Goal: Transaction & Acquisition: Obtain resource

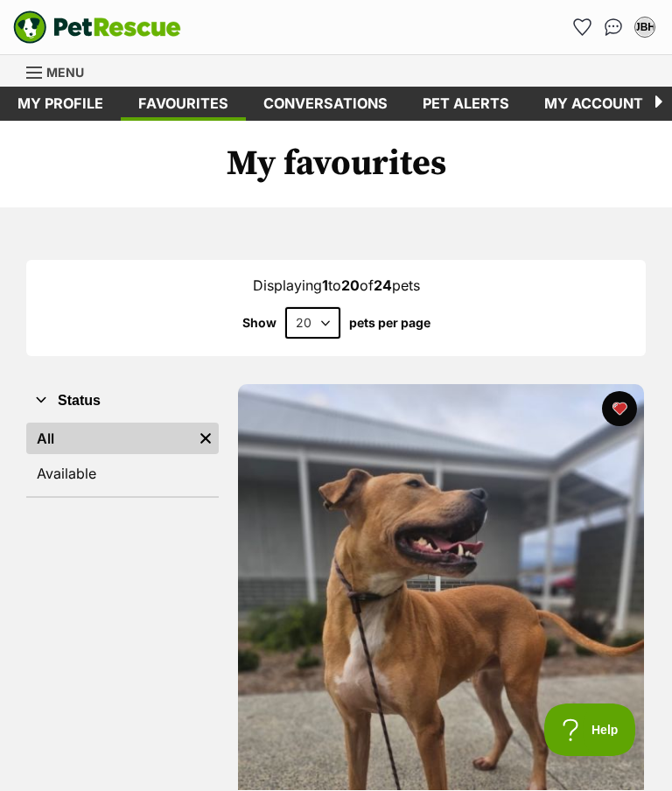
click at [54, 108] on link "My profile" at bounding box center [60, 104] width 121 height 34
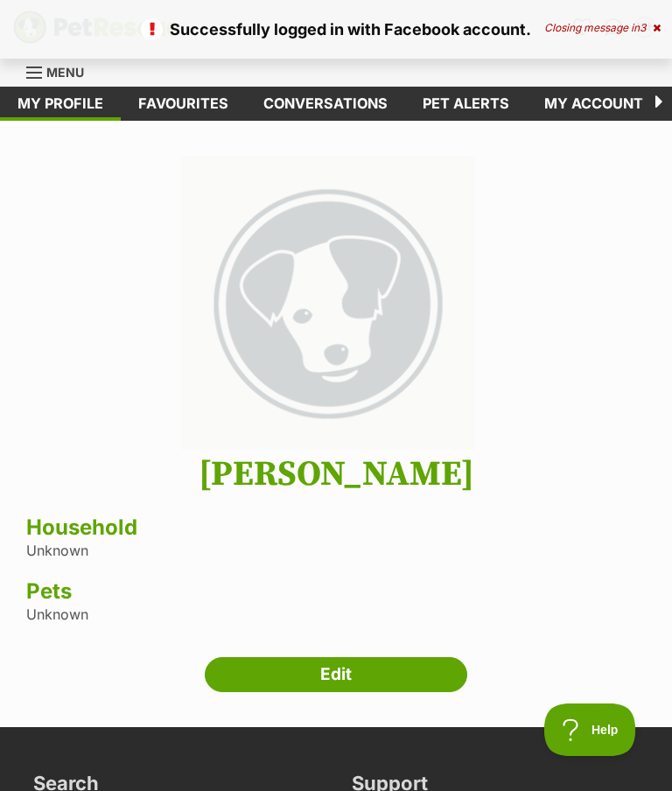
click at [45, 79] on link "Menu" at bounding box center [61, 70] width 70 height 31
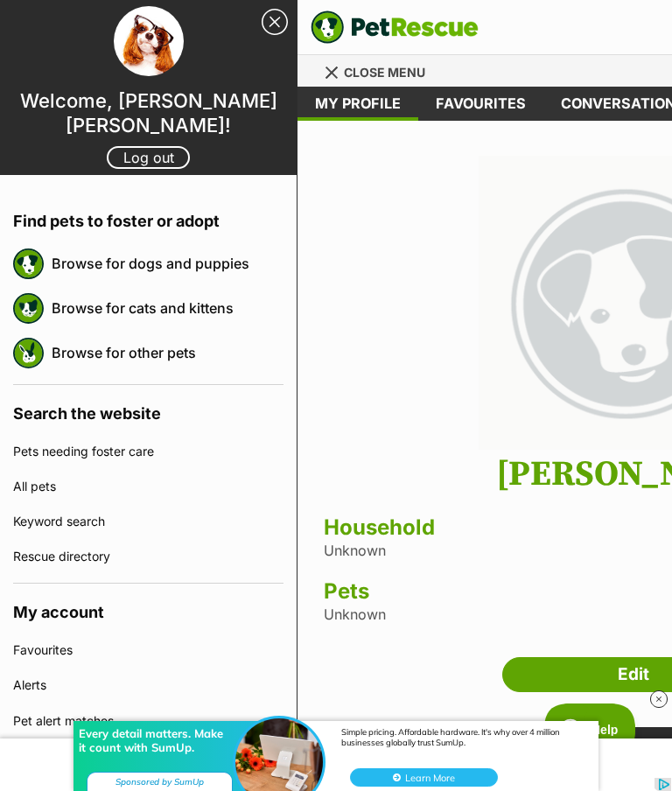
click at [197, 265] on link "Browse for dogs and puppies" at bounding box center [168, 263] width 232 height 37
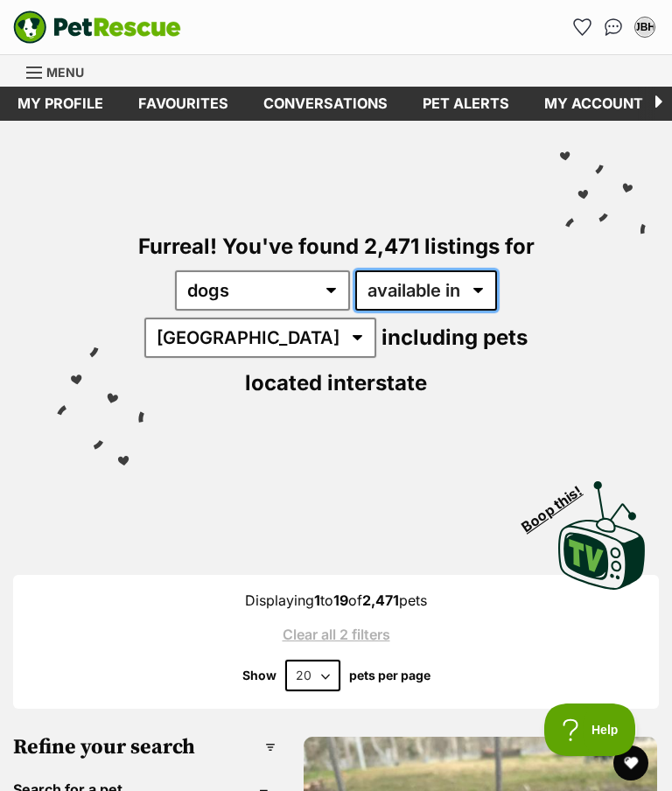
click at [488, 289] on select "available in located in" at bounding box center [426, 290] width 142 height 40
select select "disabled"
click at [274, 325] on select "Australia ACT NSW NT QLD SA TAS VIC WA" at bounding box center [260, 337] width 232 height 40
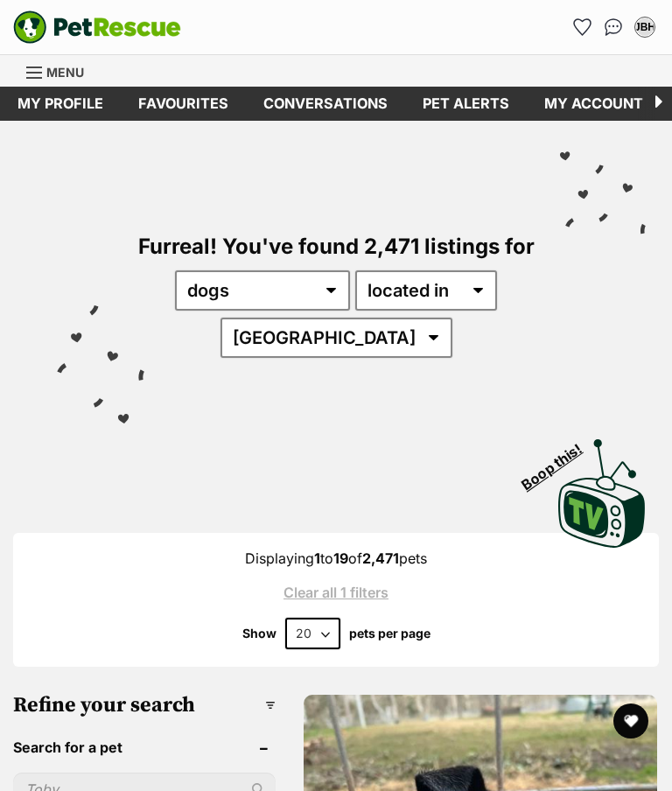
click at [386, 334] on select "Australia ACT NSW NT QLD SA TAS VIC WA" at bounding box center [336, 337] width 232 height 40
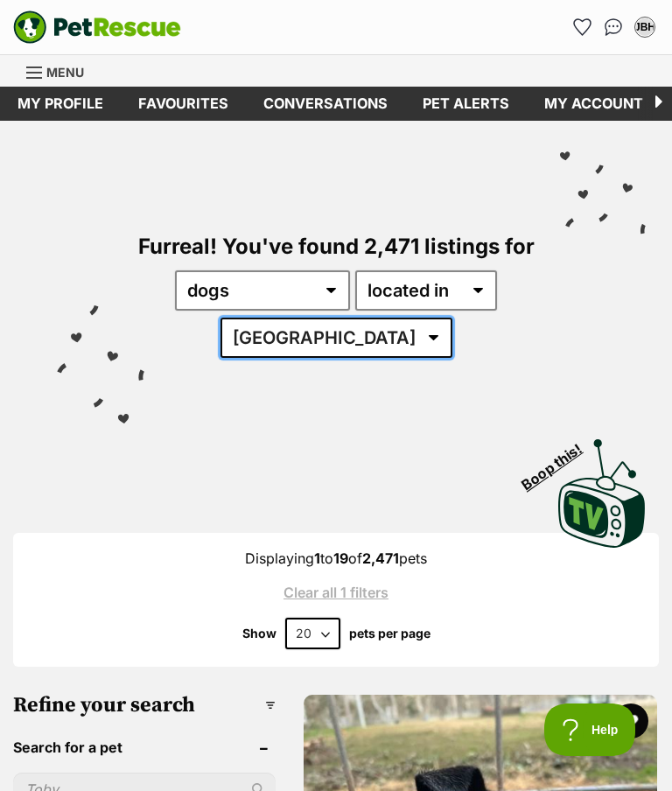
select select "[GEOGRAPHIC_DATA]"
click at [336, 281] on select "any type of pet cats dogs other pets" at bounding box center [262, 290] width 175 height 40
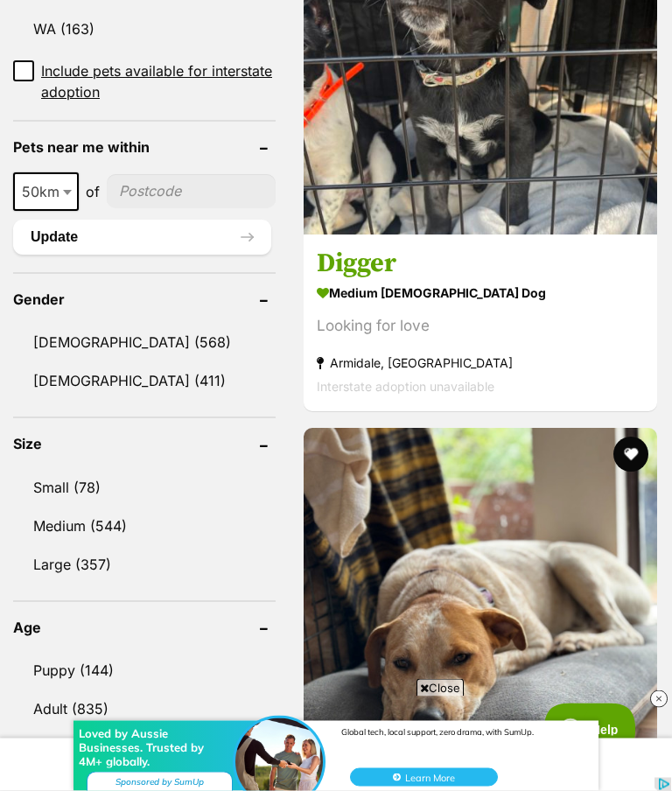
scroll to position [1362, 0]
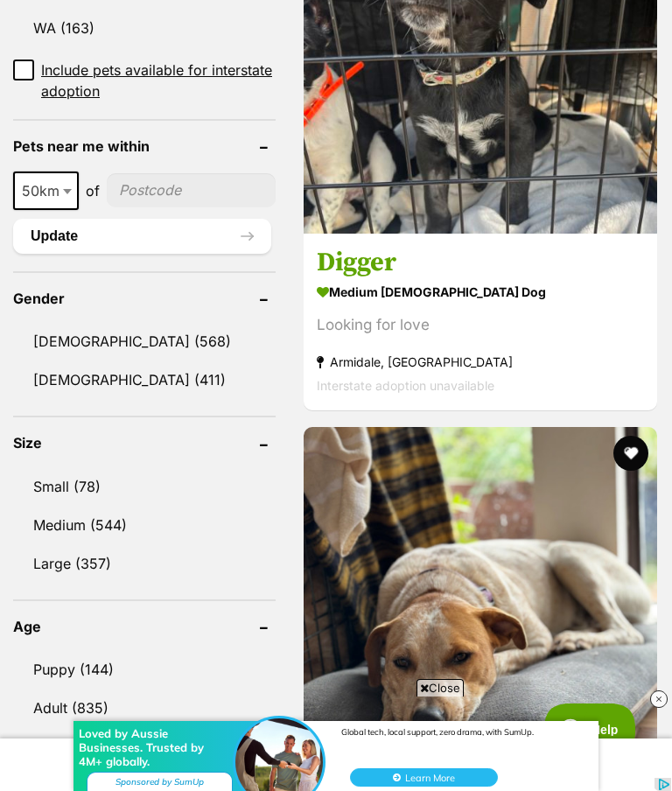
click at [105, 517] on link "Medium (544)" at bounding box center [144, 524] width 262 height 37
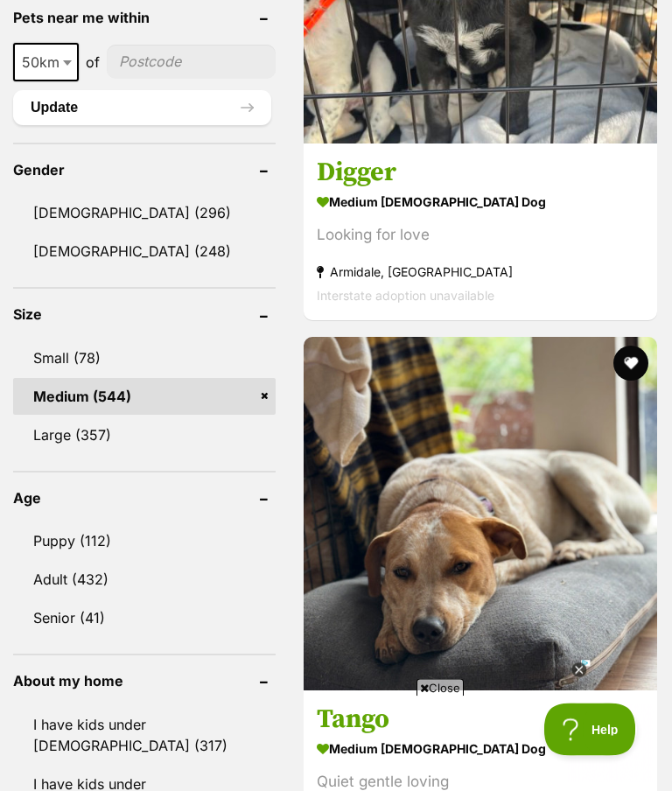
scroll to position [1452, 0]
click at [94, 572] on link "Adult (432)" at bounding box center [144, 579] width 262 height 37
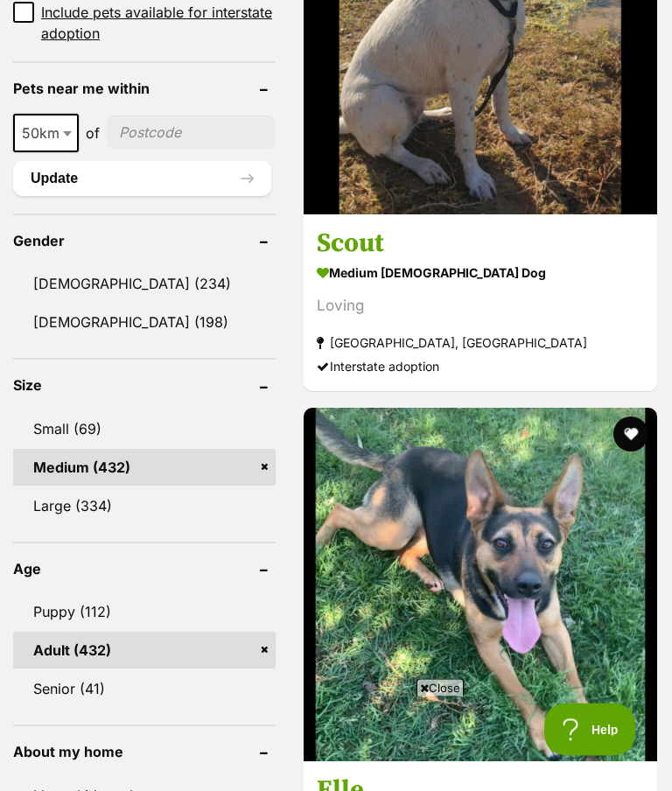
scroll to position [1394, 0]
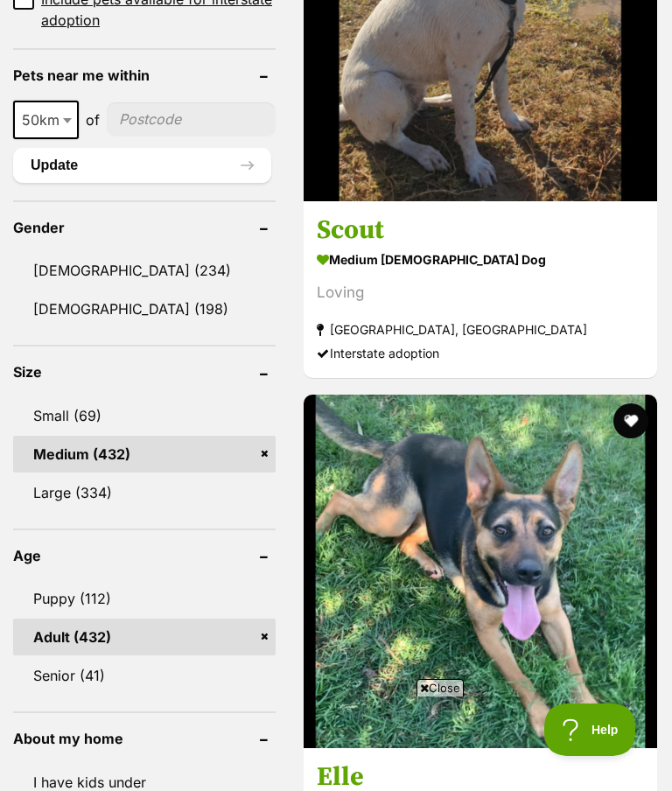
click at [87, 434] on link "Small (69)" at bounding box center [144, 415] width 262 height 37
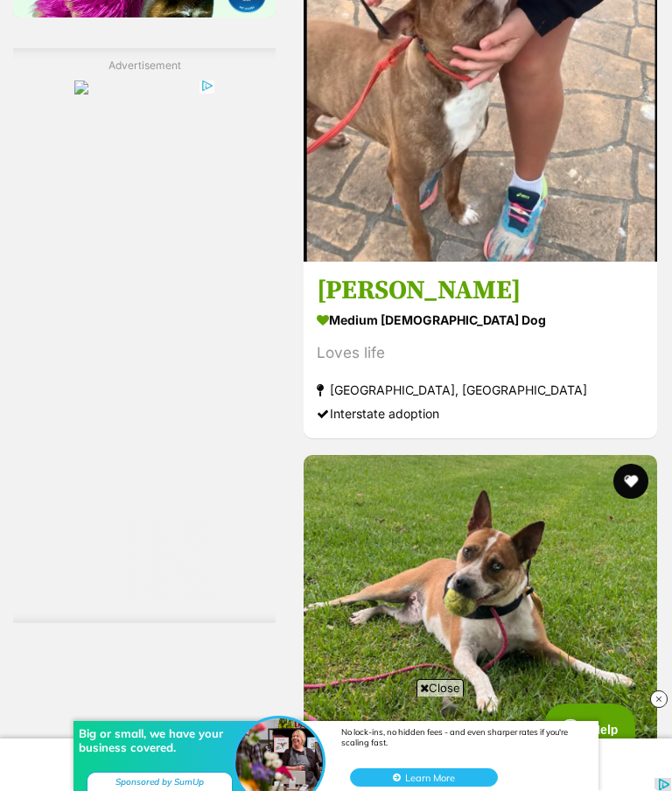
scroll to position [3104, 0]
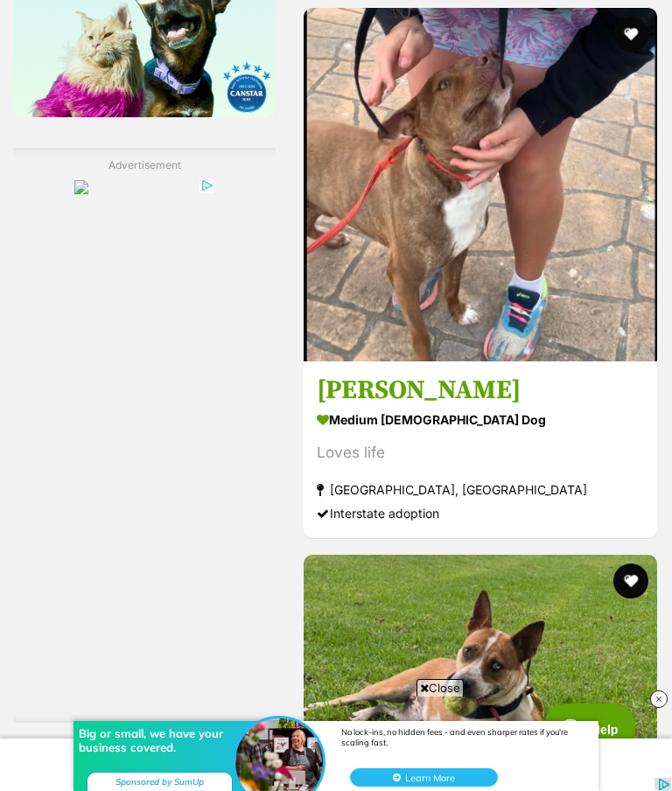
click at [561, 361] on img at bounding box center [479, 184] width 353 height 353
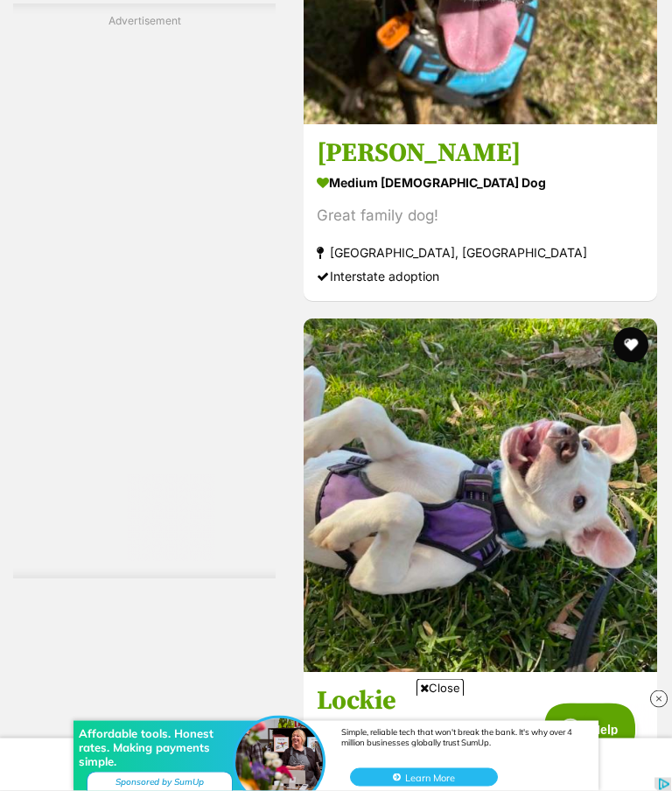
scroll to position [8223, 0]
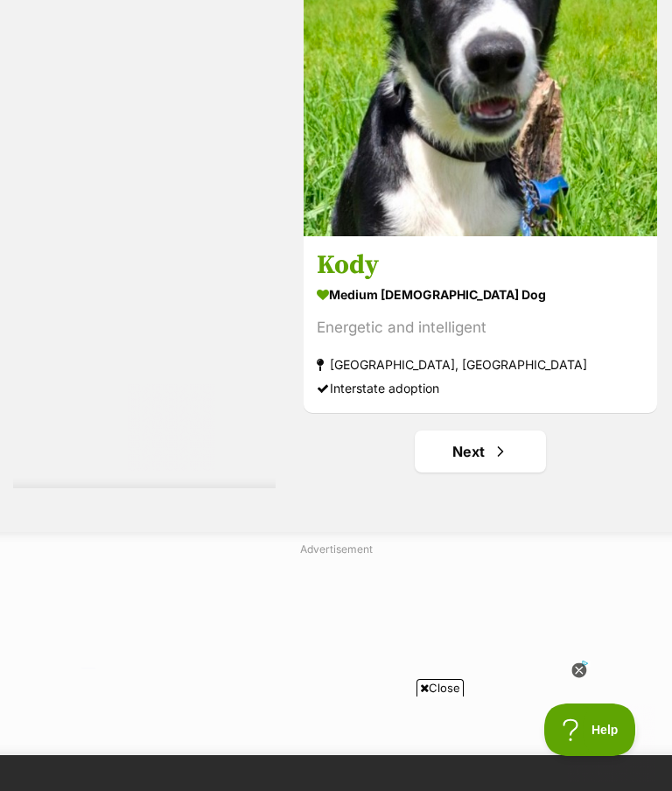
scroll to position [11385, 0]
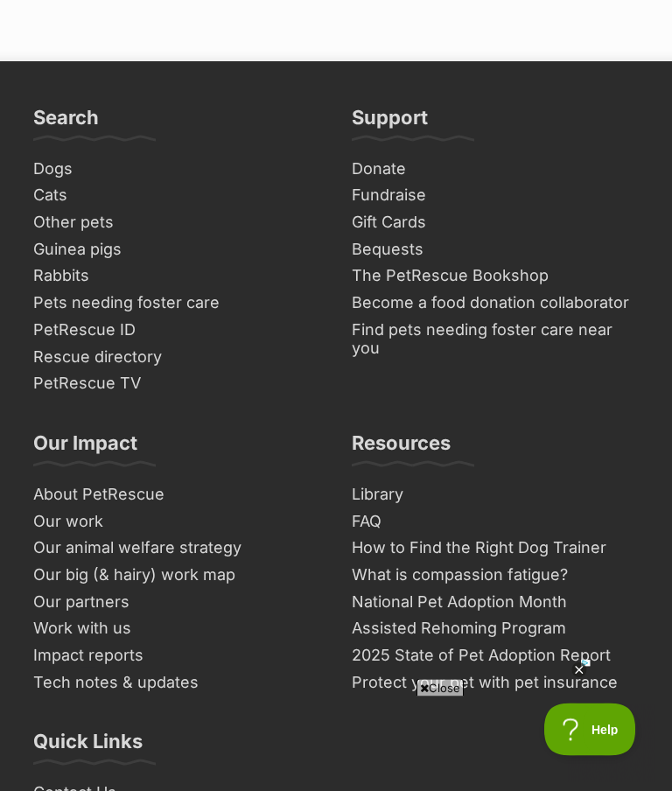
scroll to position [12080, 0]
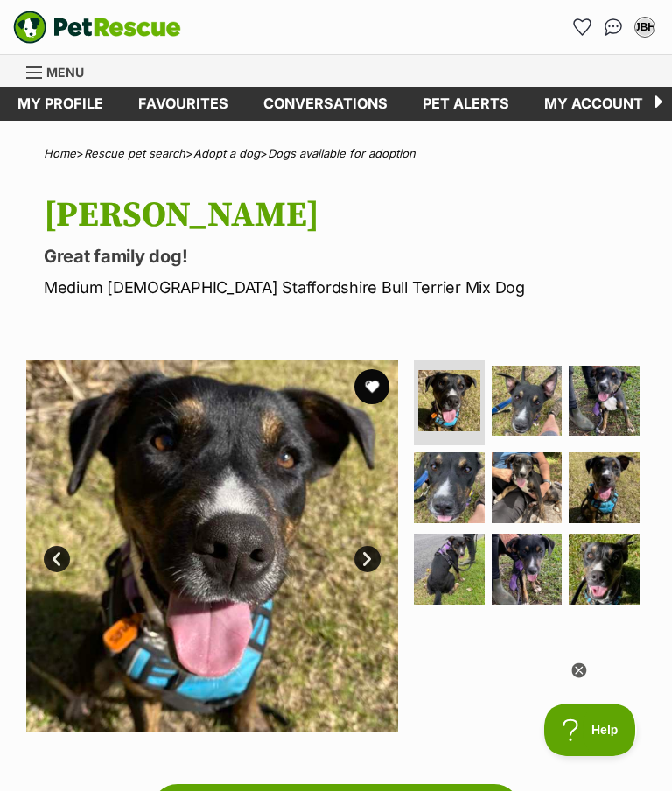
click at [537, 570] on img at bounding box center [526, 568] width 71 height 71
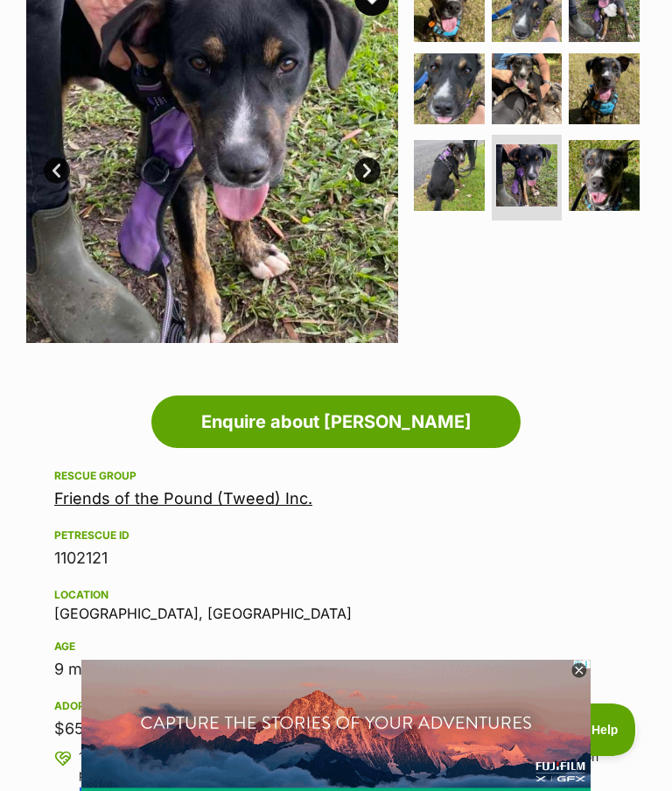
scroll to position [346, 0]
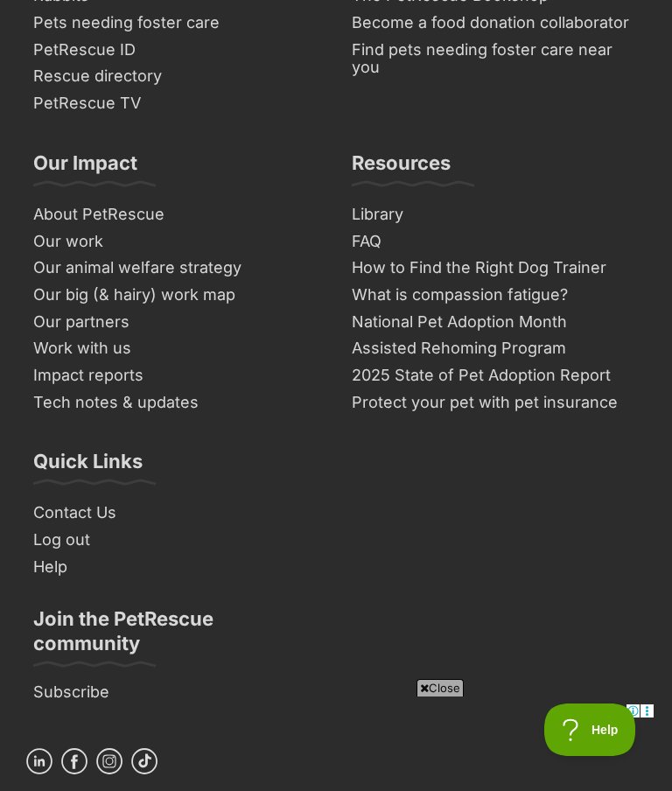
scroll to position [12326, 0]
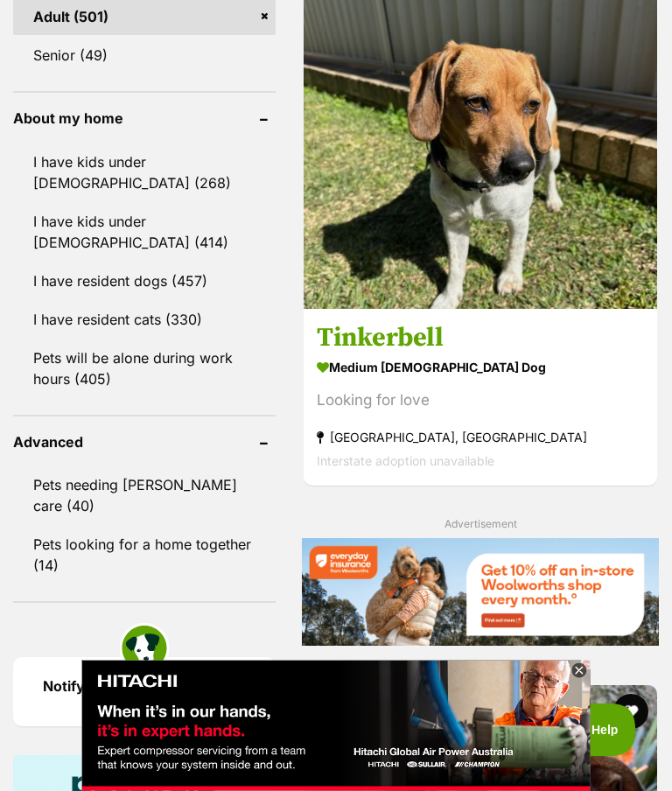
scroll to position [2101, 0]
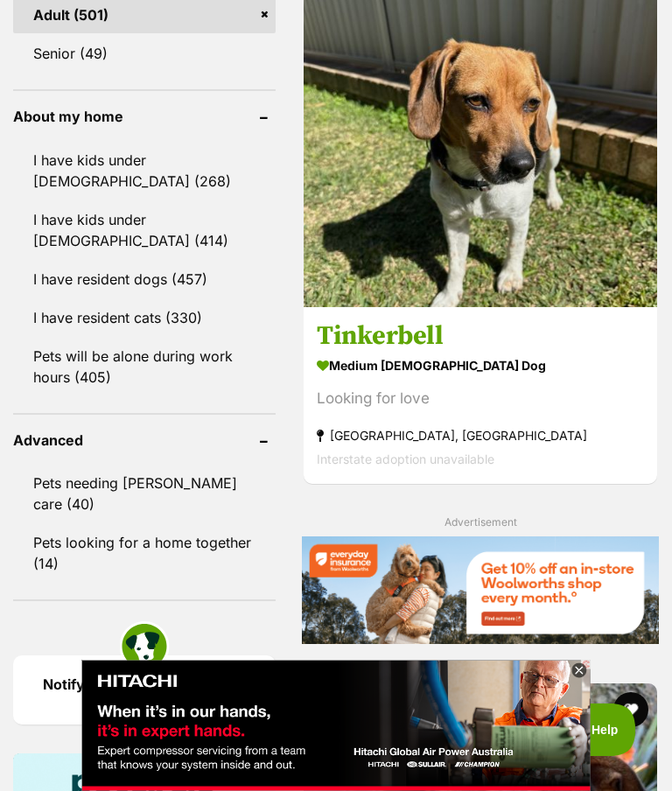
click at [582, 307] on img at bounding box center [479, 130] width 353 height 353
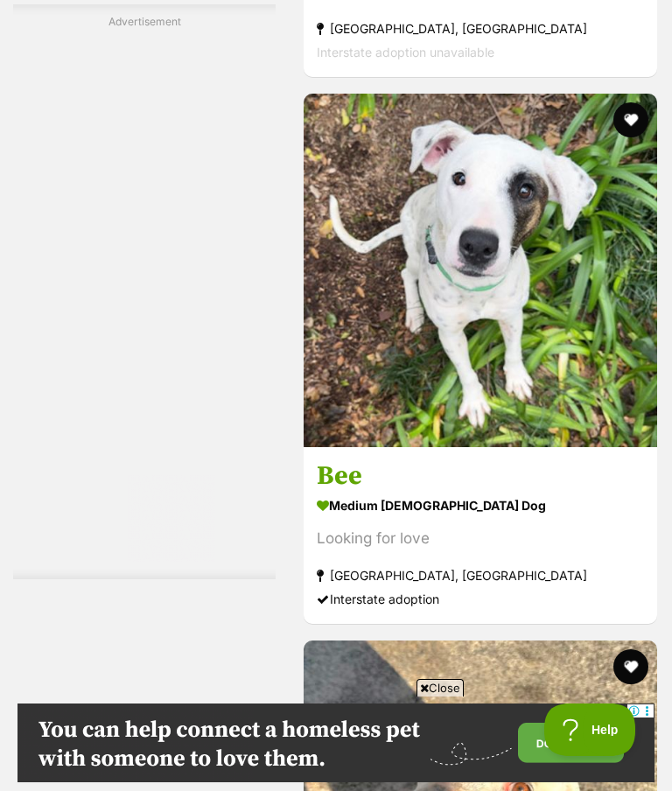
scroll to position [7088, 0]
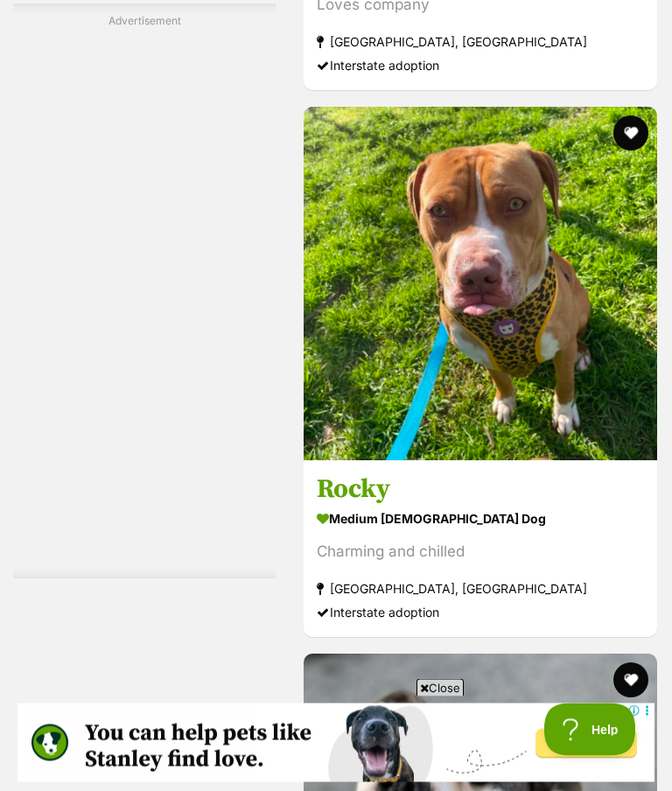
scroll to position [8693, 0]
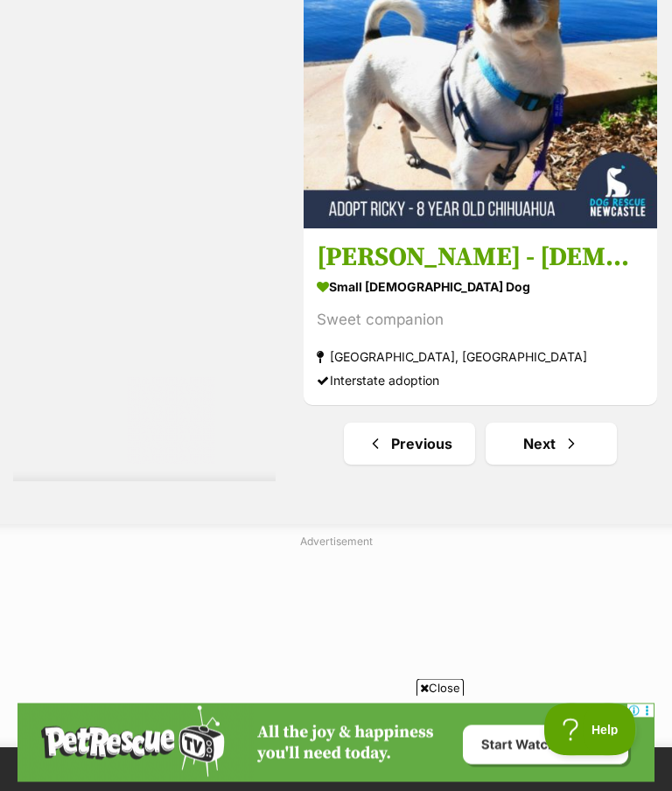
scroll to position [11636, 0]
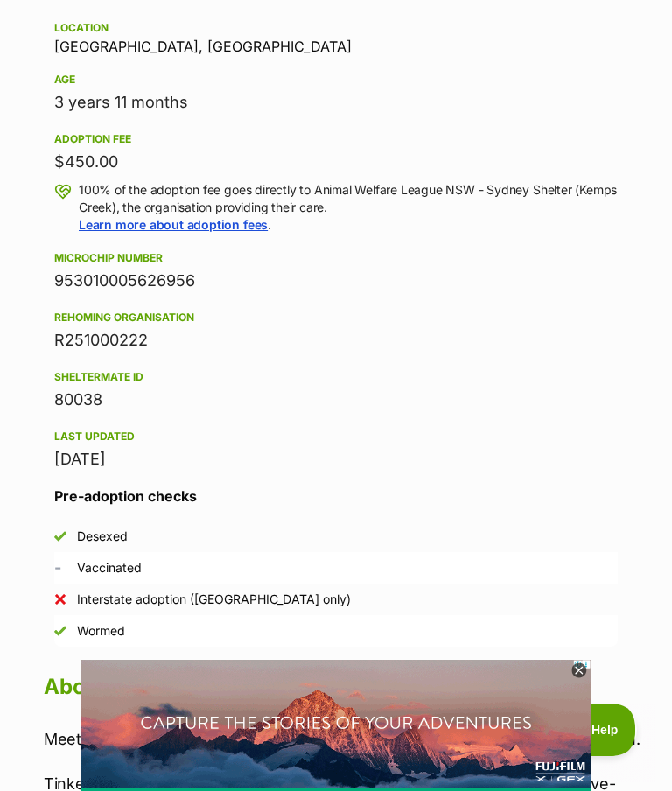
scroll to position [936, 0]
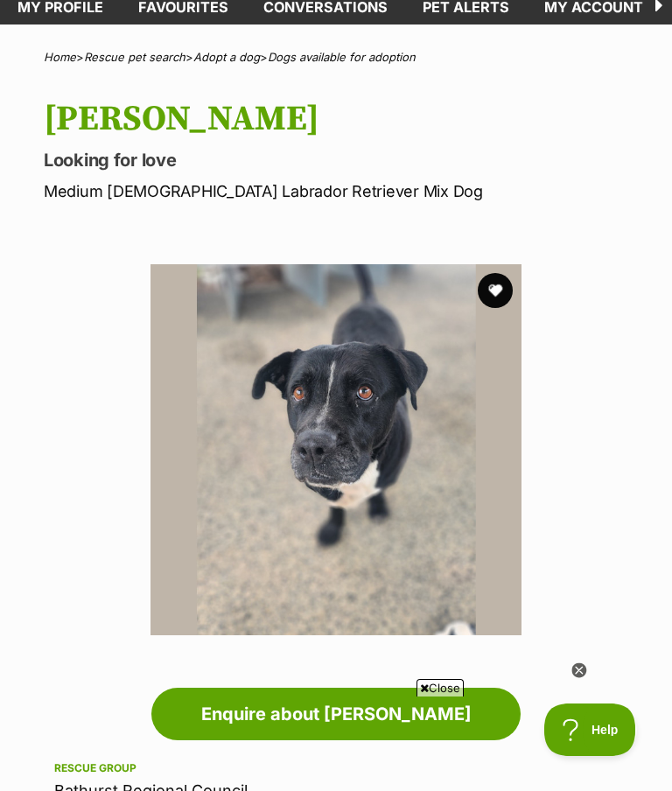
scroll to position [331, 0]
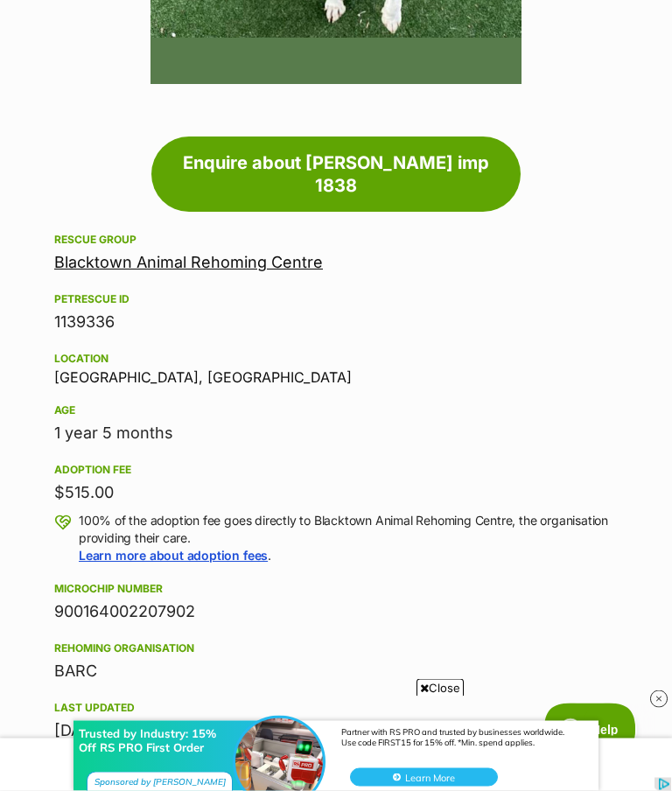
scroll to position [631, 0]
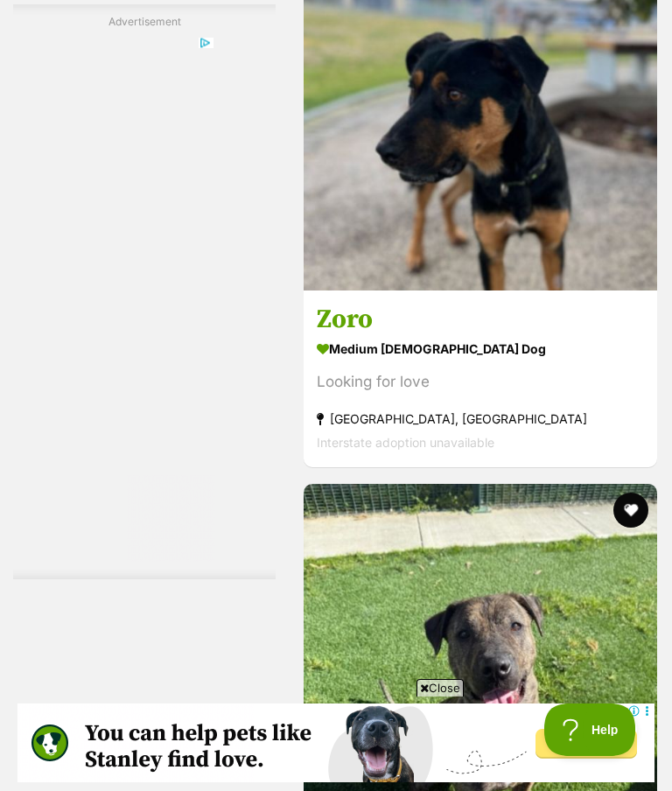
scroll to position [9999, 0]
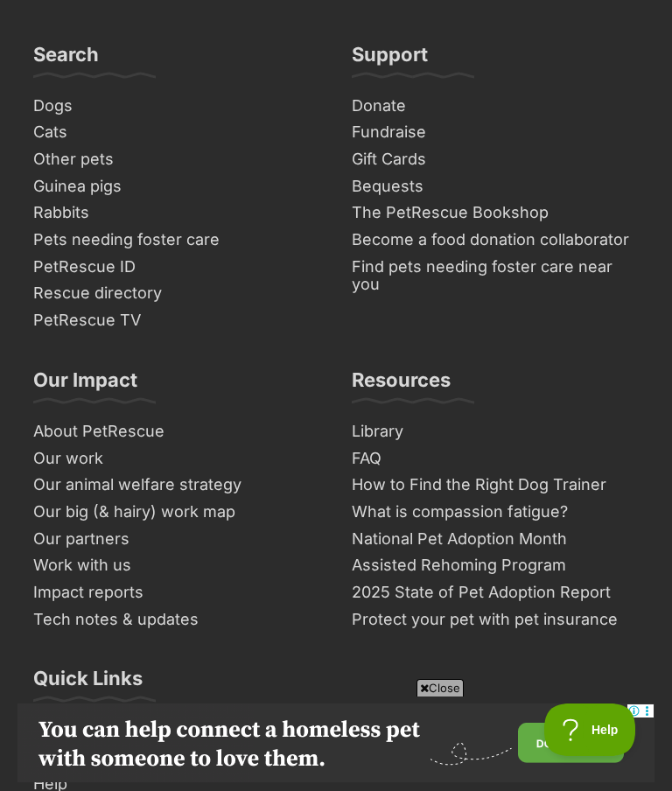
scroll to position [12193, 0]
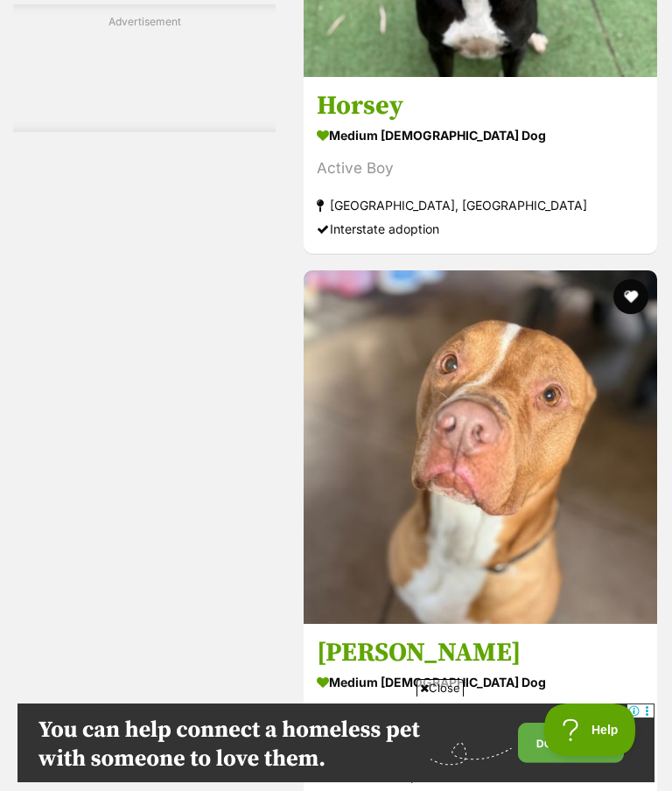
scroll to position [3292, 0]
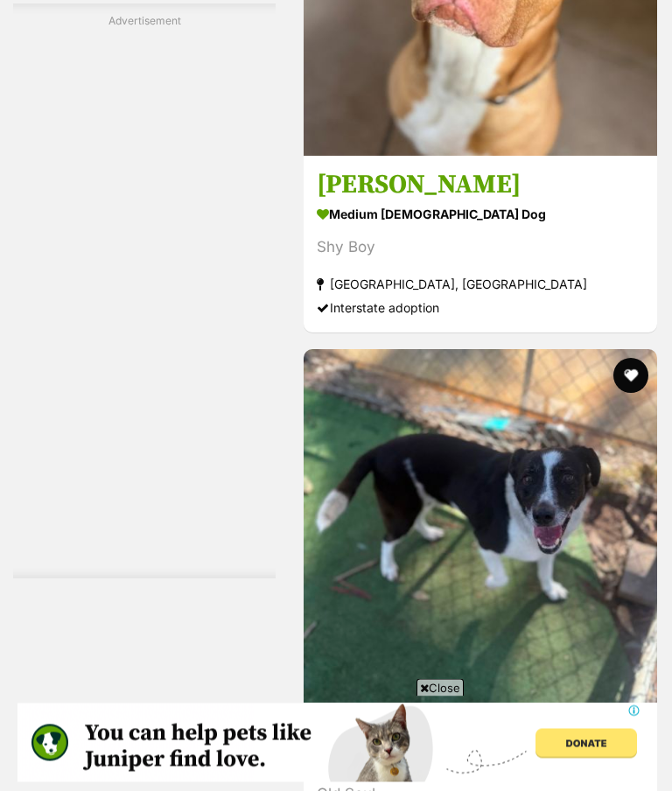
scroll to position [3861, 0]
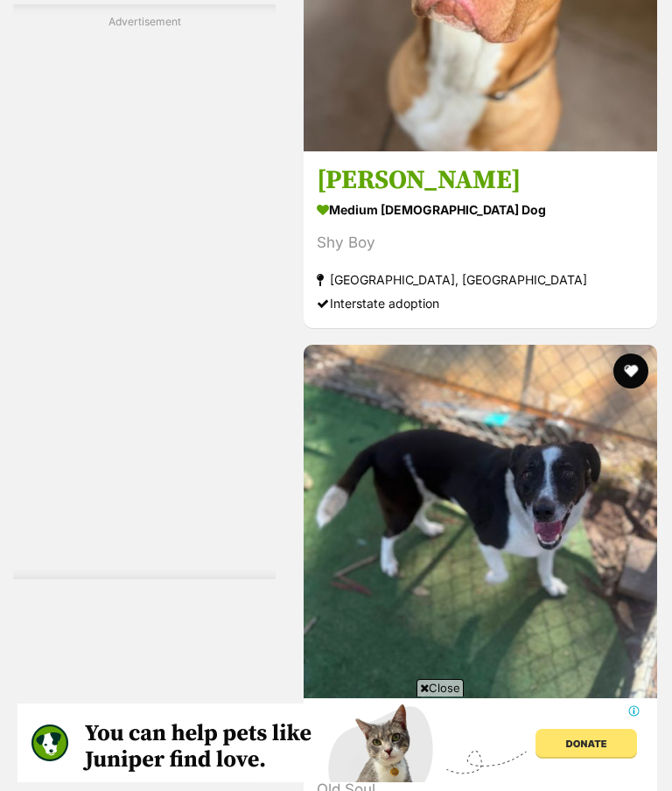
click at [480, 315] on section "medium [DEMOGRAPHIC_DATA] Dog Shy Boy [GEOGRAPHIC_DATA], [GEOGRAPHIC_DATA] Inte…" at bounding box center [480, 256] width 327 height 118
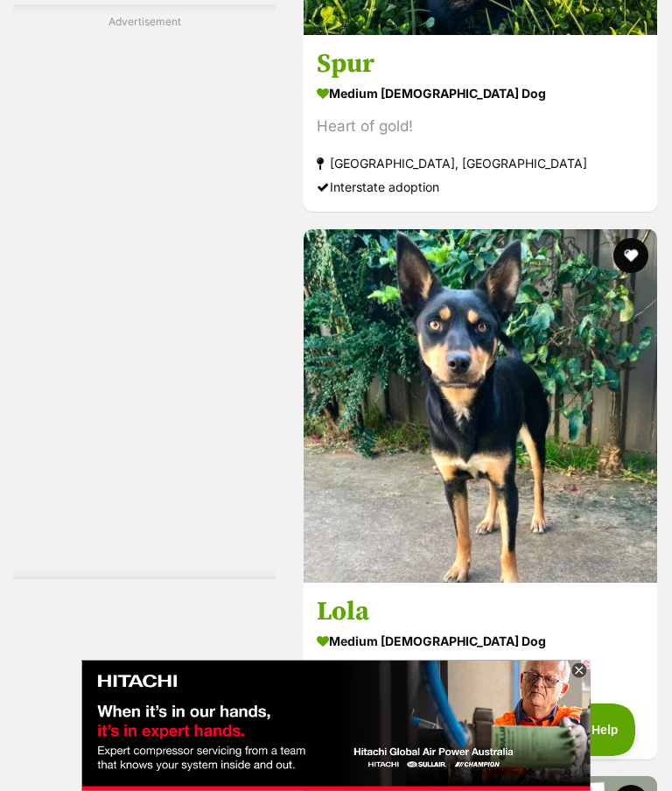
scroll to position [5584, 0]
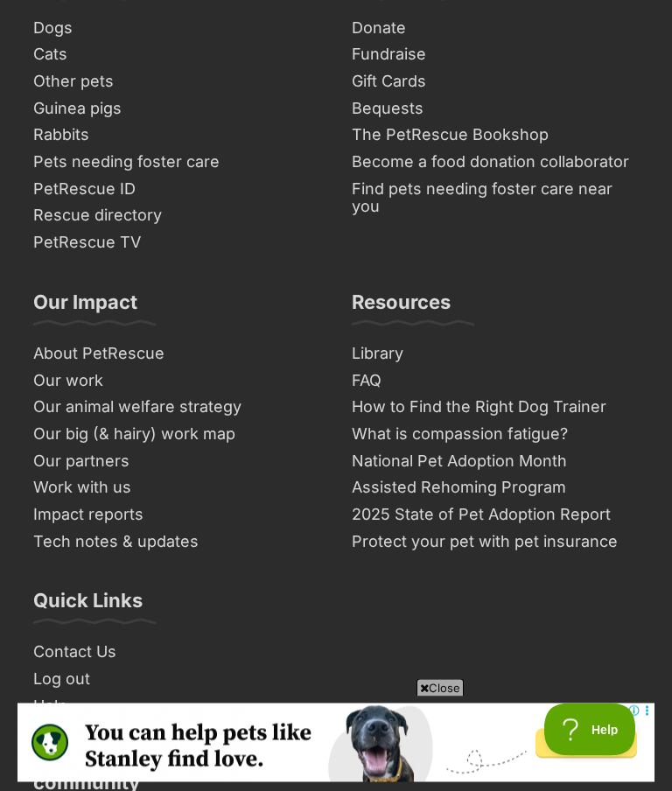
scroll to position [12267, 0]
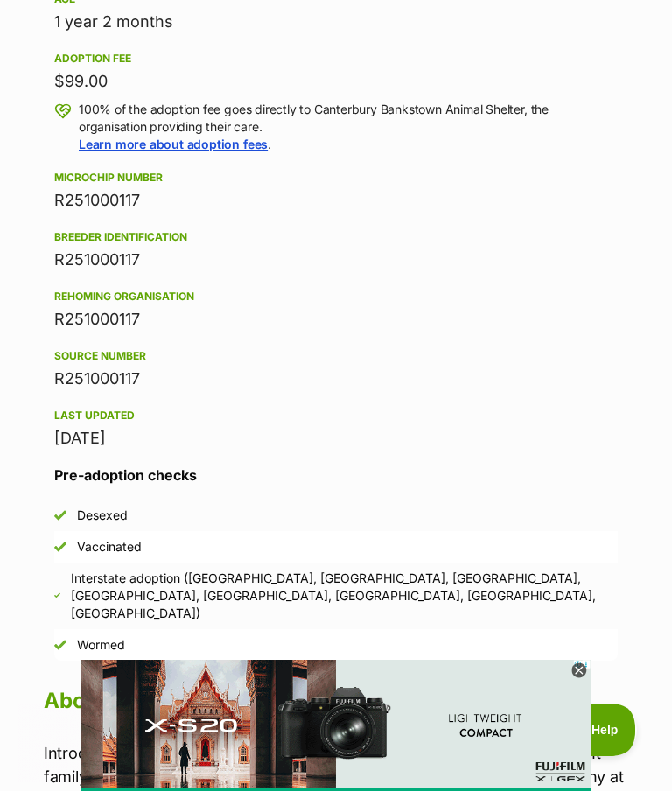
scroll to position [993, 0]
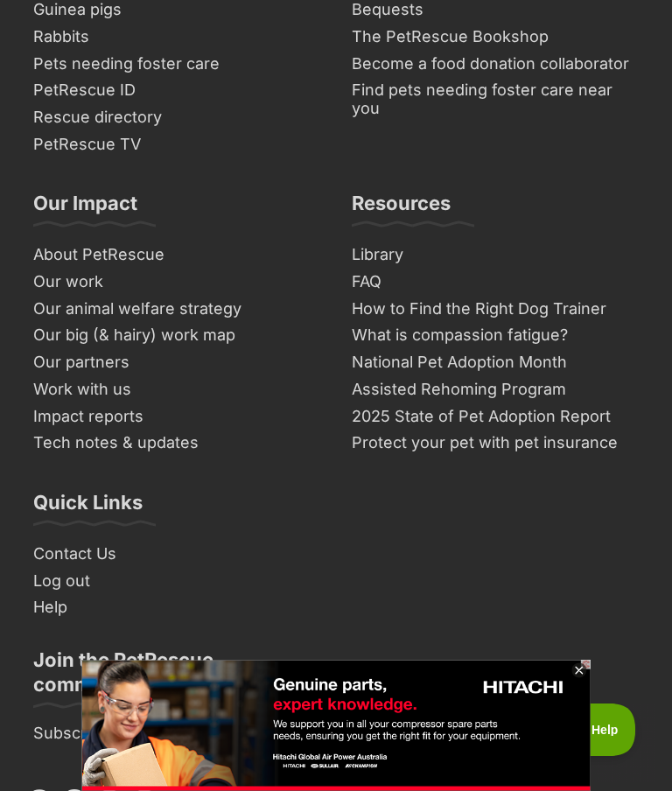
scroll to position [12535, 0]
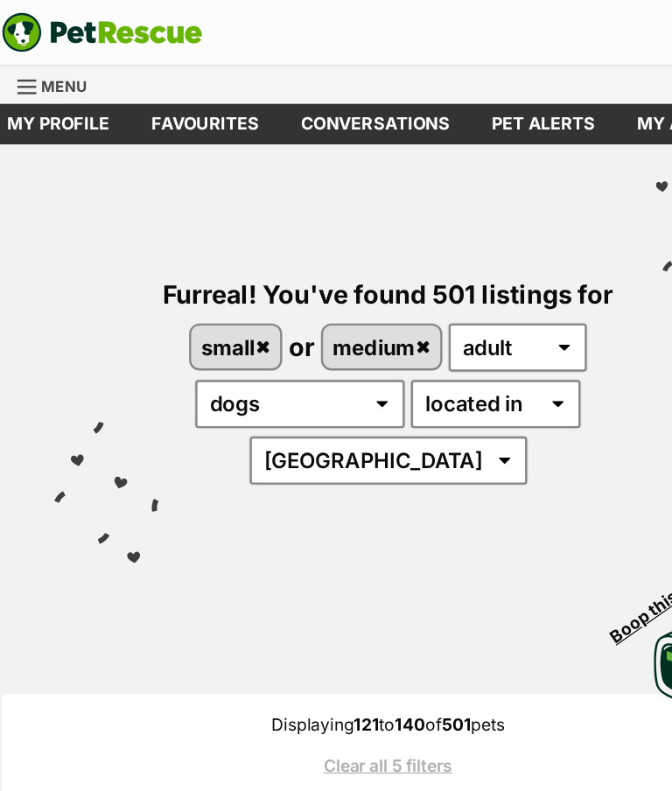
click at [393, 644] on link "Clear all 5 filters" at bounding box center [335, 639] width 593 height 16
